Goal: Check status: Check status

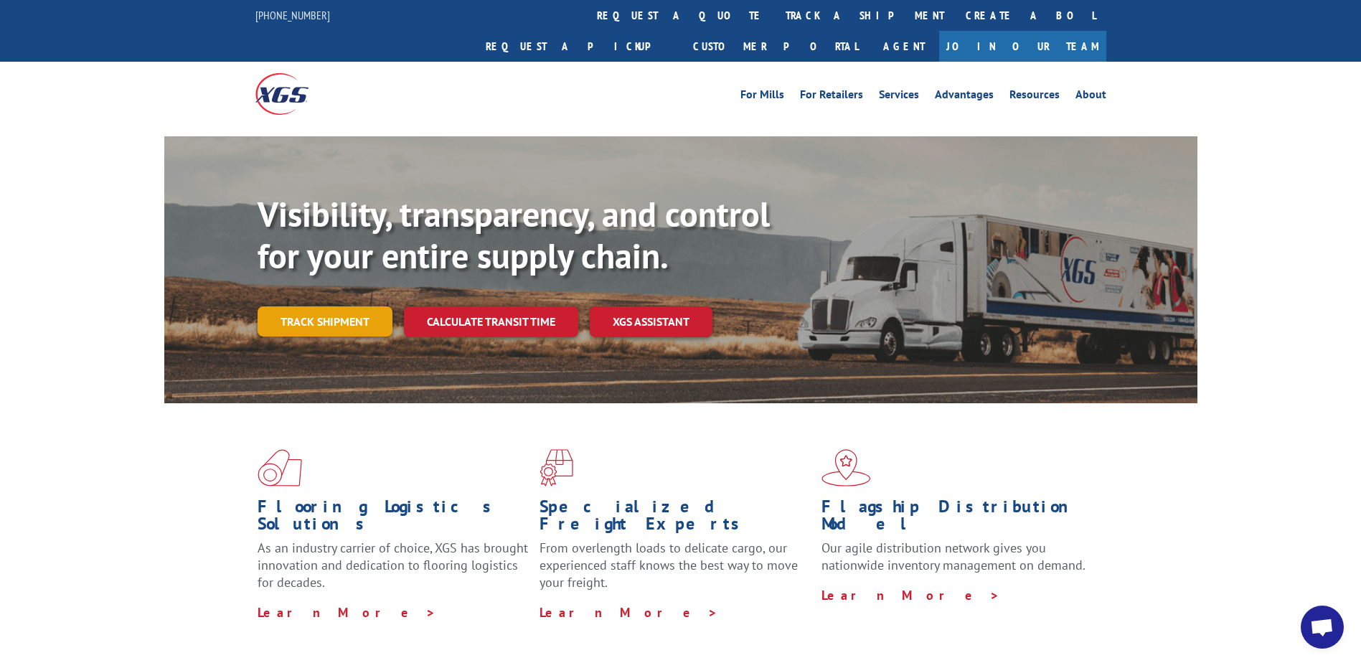
click at [311, 306] on link "Track shipment" at bounding box center [325, 321] width 135 height 30
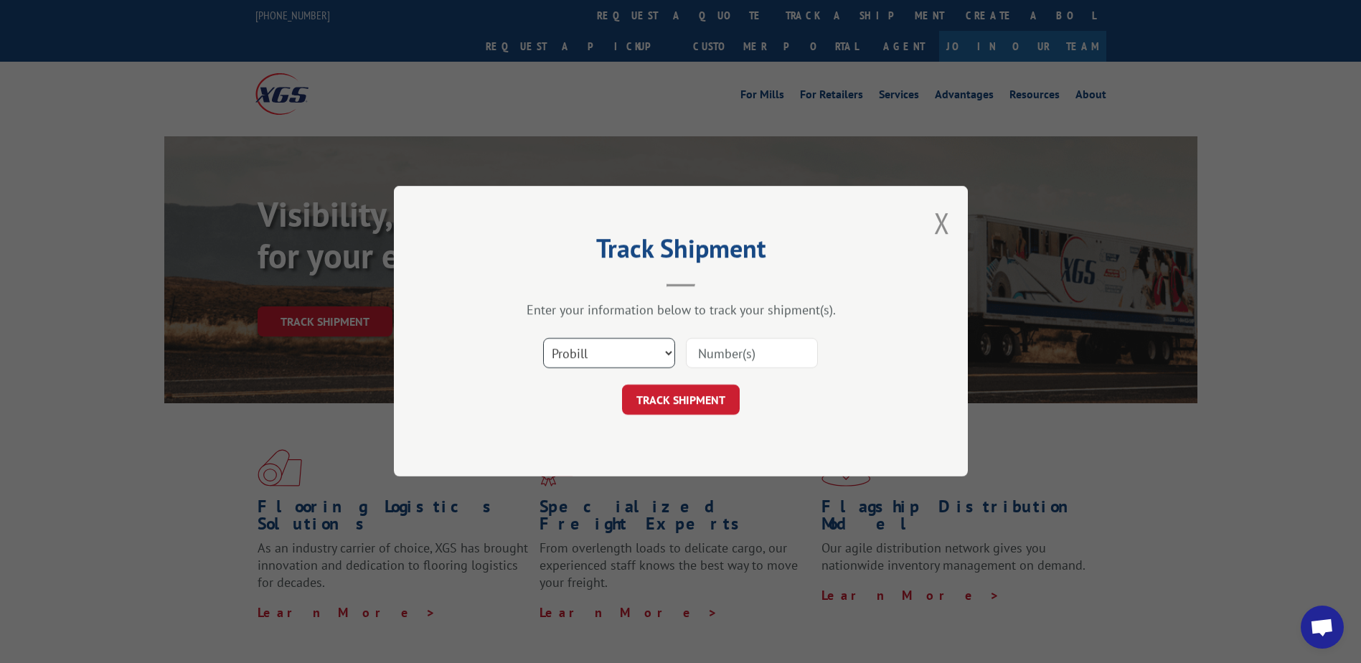
click at [626, 347] on select "Select category... Probill BOL PO" at bounding box center [609, 354] width 132 height 30
select select "bol"
click at [543, 339] on select "Select category... Probill BOL PO" at bounding box center [609, 354] width 132 height 30
click at [753, 352] on input at bounding box center [752, 354] width 132 height 30
click at [742, 357] on input at bounding box center [752, 354] width 132 height 30
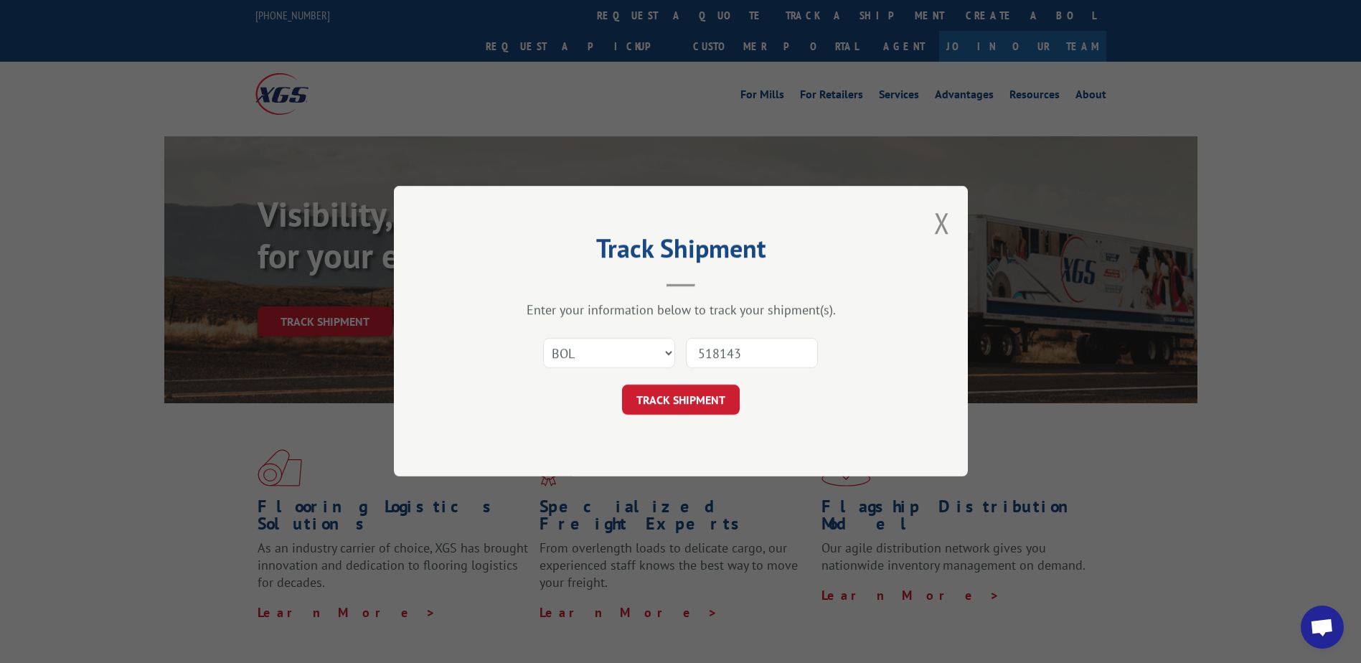
type input "5181433"
click button "TRACK SHIPMENT" at bounding box center [681, 400] width 118 height 30
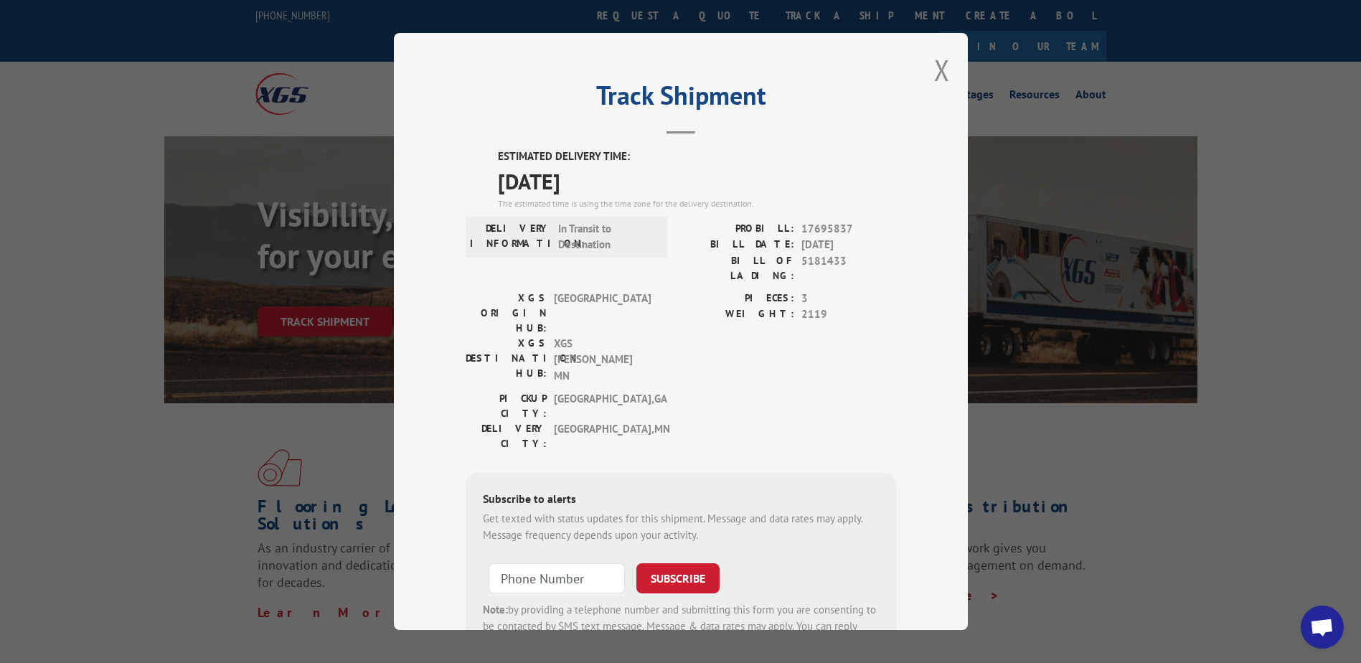
click at [695, 324] on div "PIECES: 3 WEIGHT: 2119" at bounding box center [788, 341] width 215 height 101
click at [907, 419] on div "Track Shipment ESTIMATED DELIVERY TIME: [DATE] The estimated time is using the …" at bounding box center [681, 331] width 574 height 597
click at [937, 76] on button "Close modal" at bounding box center [942, 70] width 16 height 38
